Goal: Transaction & Acquisition: Book appointment/travel/reservation

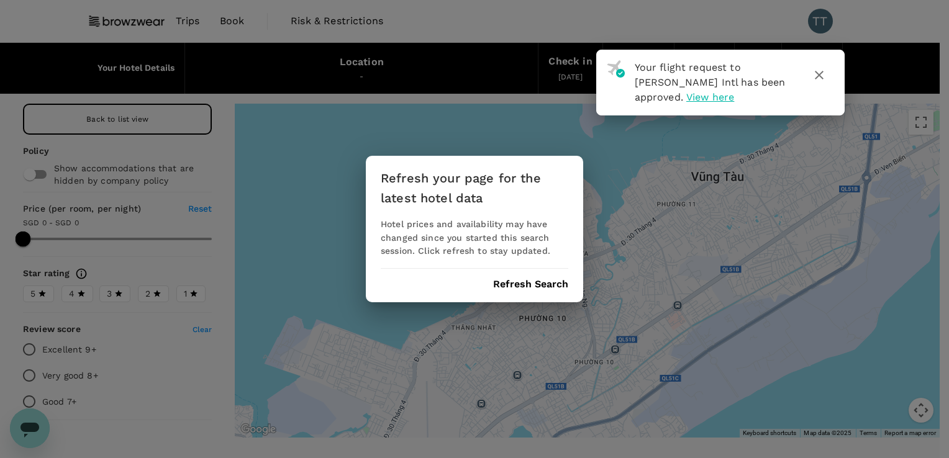
click at [523, 294] on div "Refresh your page for the latest hotel data Hotel prices and availability may h…" at bounding box center [474, 229] width 217 height 147
drag, startPoint x: 211, startPoint y: 17, endPoint x: 103, endPoint y: 7, distance: 108.4
click at [204, 18] on div "Refresh your page for the latest hotel data Hotel prices and availability may h…" at bounding box center [474, 229] width 949 height 458
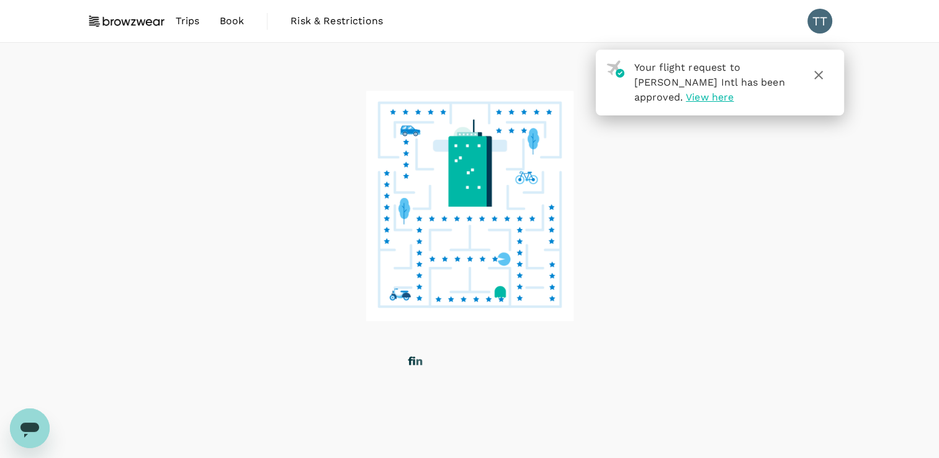
click at [732, 86] on span "Your flight request to [PERSON_NAME] Intl has been approved." at bounding box center [710, 82] width 151 height 42
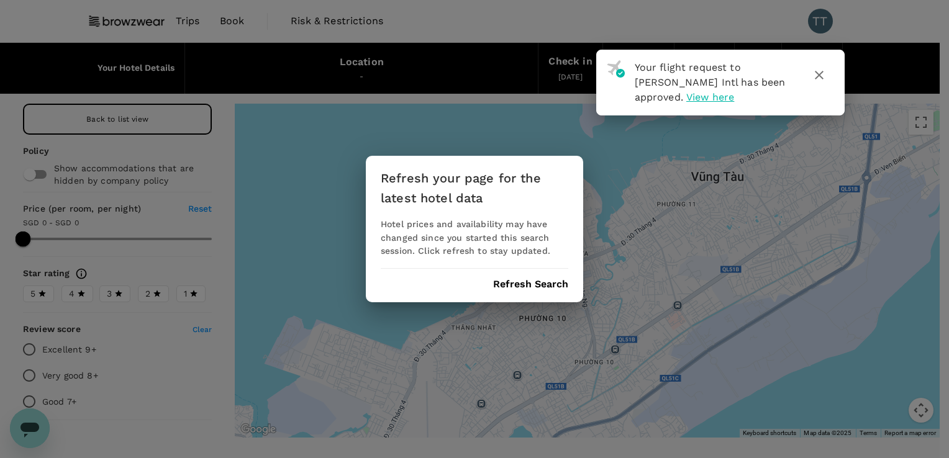
drag, startPoint x: 823, startPoint y: 76, endPoint x: 373, endPoint y: 76, distance: 450.8
click at [823, 76] on icon "button" at bounding box center [819, 75] width 15 height 15
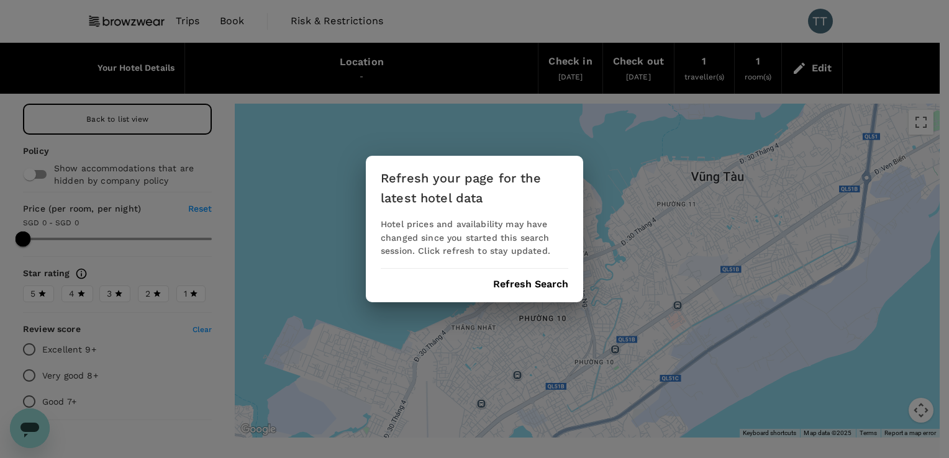
drag, startPoint x: 383, startPoint y: 14, endPoint x: 328, endPoint y: 16, distance: 55.3
click at [376, 14] on div "Refresh your page for the latest hotel data Hotel prices and availability may h…" at bounding box center [474, 229] width 949 height 458
click at [330, 16] on div "Refresh your page for the latest hotel data Hotel prices and availability may h…" at bounding box center [474, 229] width 949 height 458
click at [538, 285] on button "Refresh Search" at bounding box center [530, 284] width 75 height 11
click at [509, 284] on button "Refresh Search" at bounding box center [530, 284] width 75 height 11
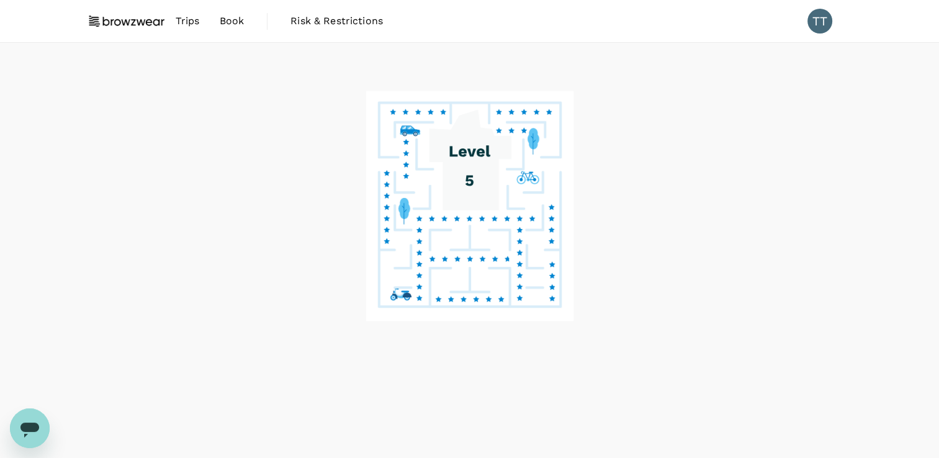
click at [230, 24] on span "Book" at bounding box center [232, 21] width 25 height 15
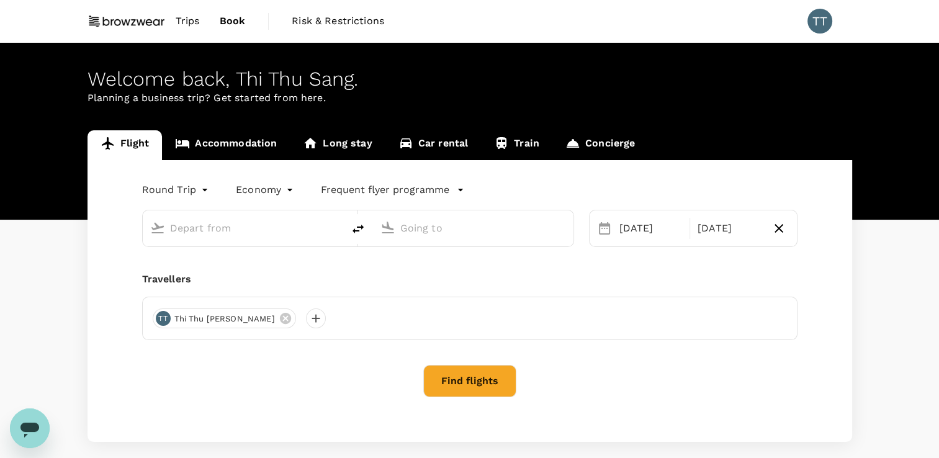
type input "Tan Son Nhat Intl (SGN)"
type input "Singapore Changi (SIN)"
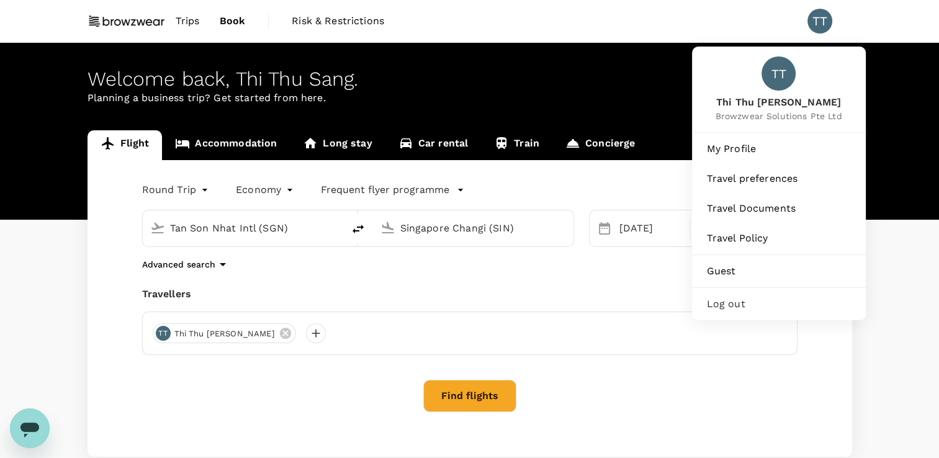
click at [821, 24] on div "TT" at bounding box center [820, 21] width 25 height 25
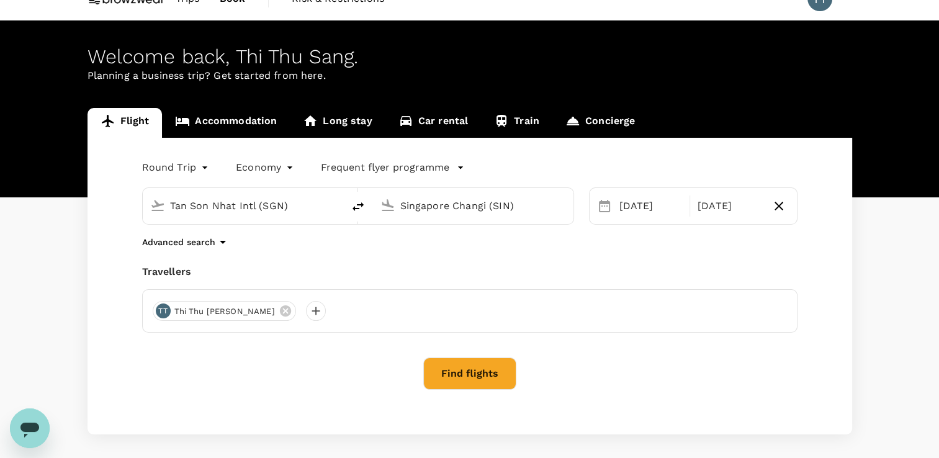
scroll to position [76, 0]
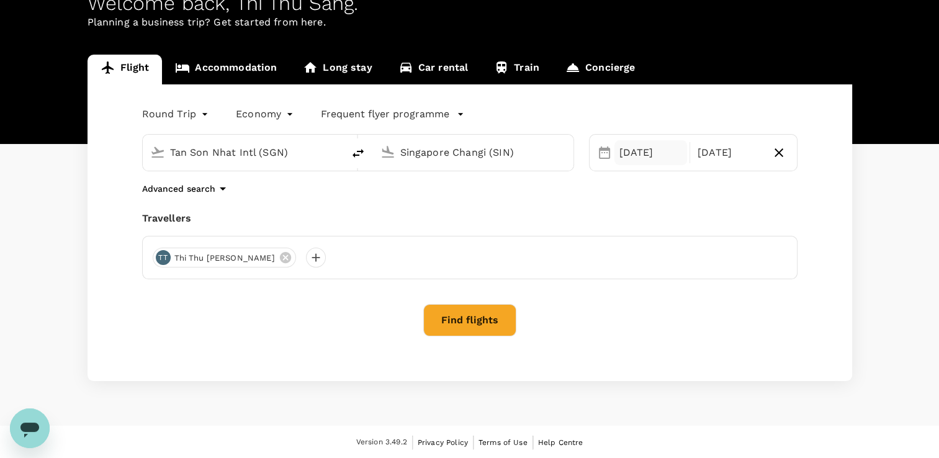
click at [623, 157] on div "[DATE]" at bounding box center [651, 152] width 73 height 25
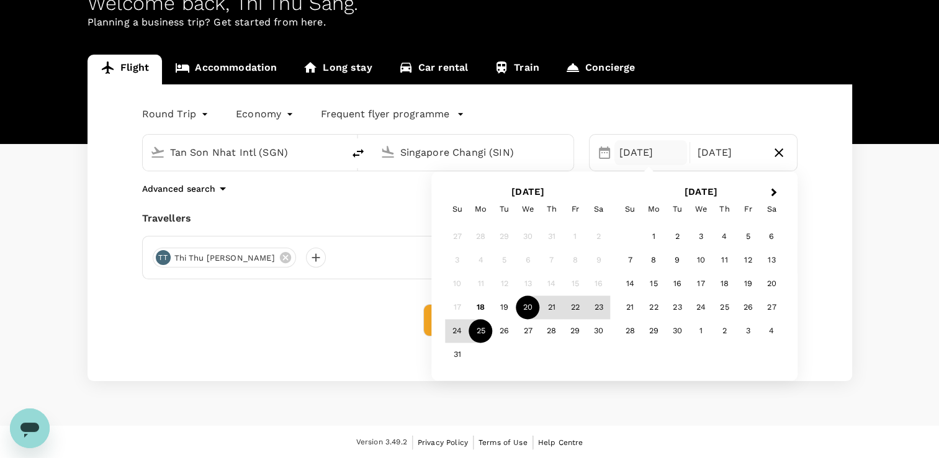
drag, startPoint x: 623, startPoint y: 155, endPoint x: 378, endPoint y: 185, distance: 247.1
click at [622, 155] on div "[DATE]" at bounding box center [651, 152] width 73 height 25
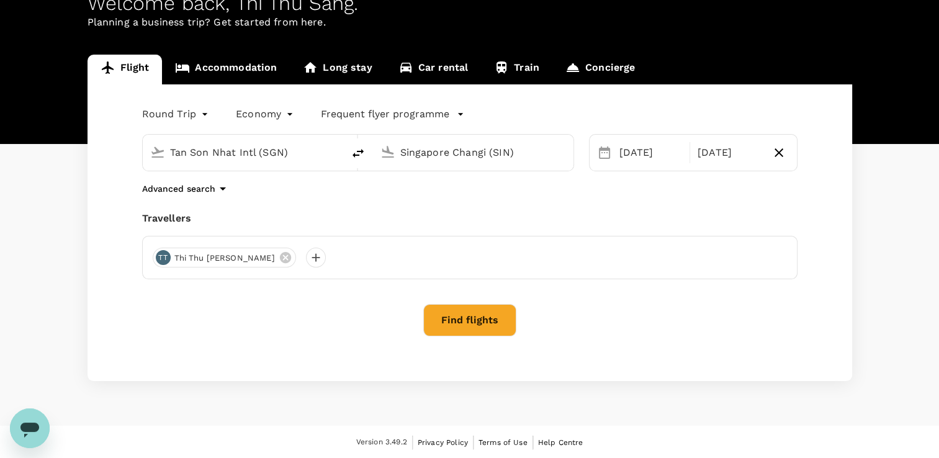
click at [256, 310] on div "Find flights" at bounding box center [470, 320] width 656 height 32
click at [457, 322] on button "Find flights" at bounding box center [469, 320] width 93 height 32
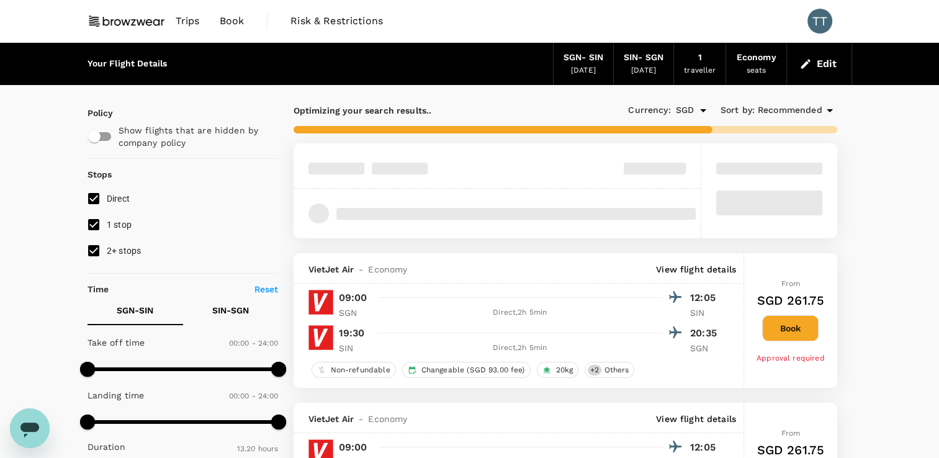
type input "1035"
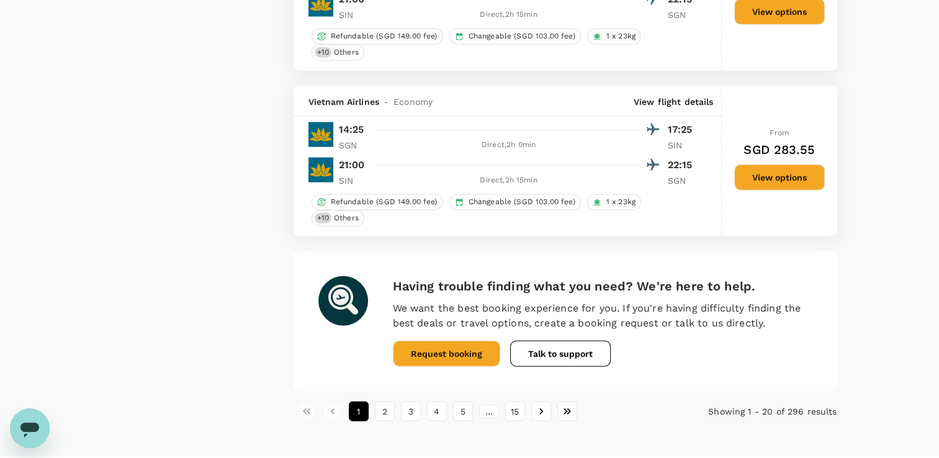
scroll to position [2958, 0]
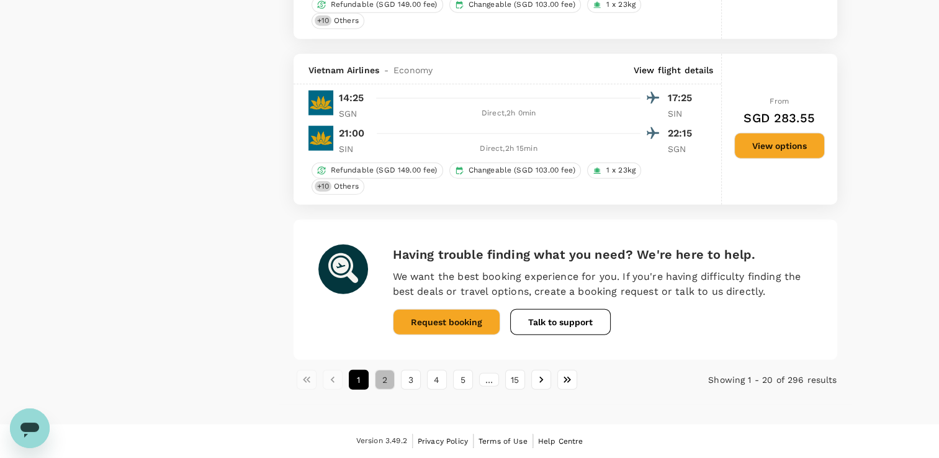
click at [384, 384] on button "2" at bounding box center [385, 380] width 20 height 20
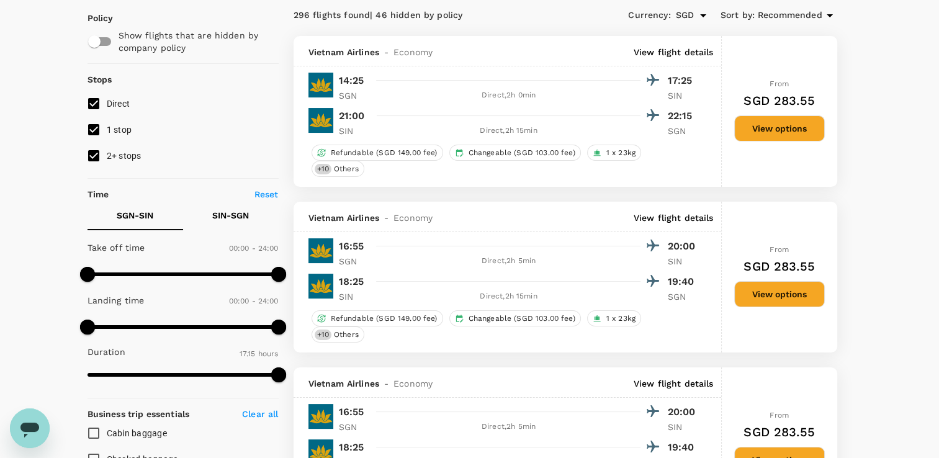
scroll to position [124, 0]
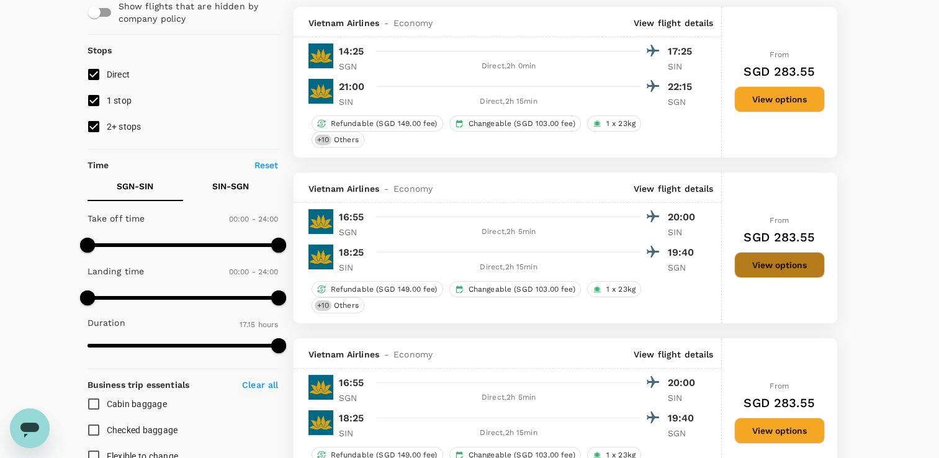
click at [789, 263] on button "View options" at bounding box center [780, 265] width 91 height 26
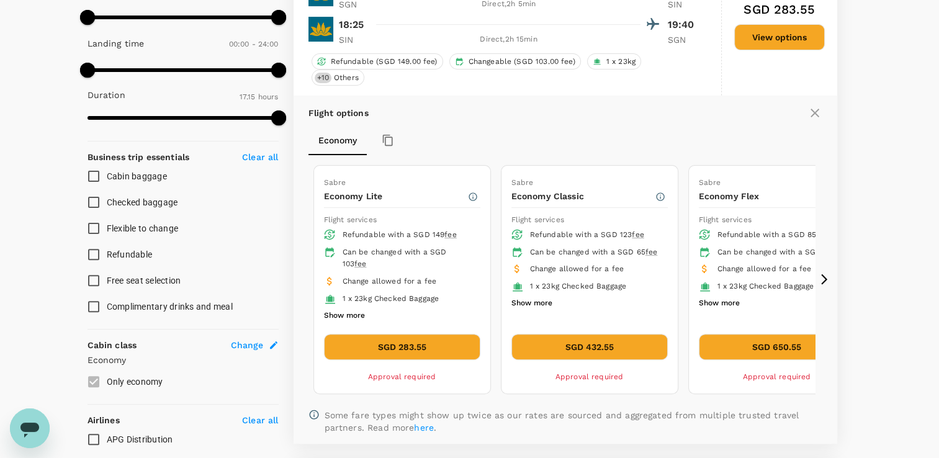
scroll to position [359, 0]
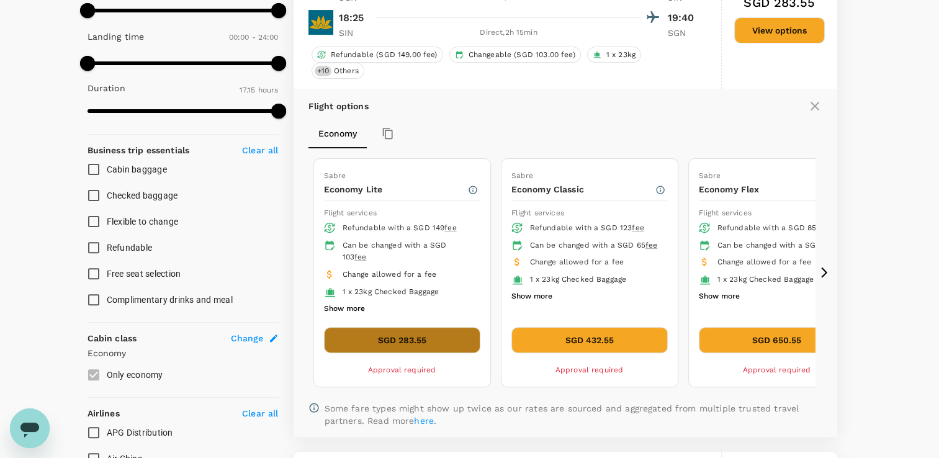
click at [428, 342] on button "SGD 283.55" at bounding box center [402, 340] width 156 height 26
